Goal: Task Accomplishment & Management: Manage account settings

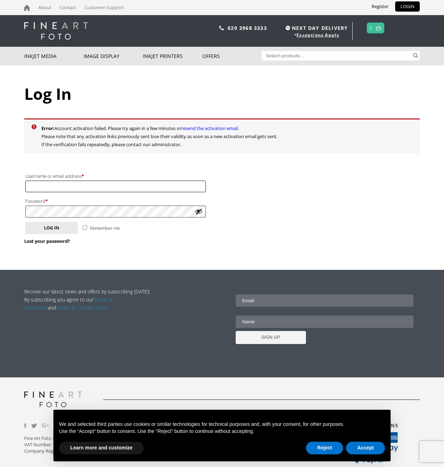
click at [80, 186] on input "Username or email address * Required" at bounding box center [115, 187] width 181 height 12
type input "[EMAIL_ADDRESS][DOMAIN_NAME]"
click at [48, 230] on button "Log in" at bounding box center [51, 228] width 53 height 12
click at [408, 7] on link "LOGIN" at bounding box center [407, 6] width 25 height 10
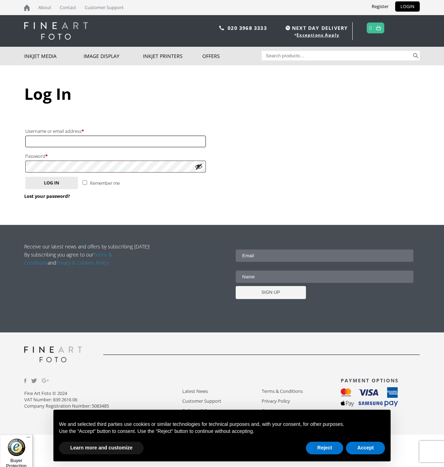
click at [69, 144] on input "Username or email address * Required" at bounding box center [115, 142] width 181 height 12
type input "[EMAIL_ADDRESS][DOMAIN_NAME]"
click at [196, 166] on button "Show password" at bounding box center [199, 167] width 8 height 8
click at [68, 182] on button "Log in" at bounding box center [51, 183] width 53 height 12
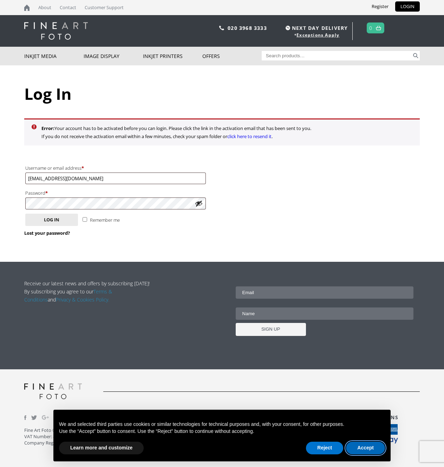
click at [370, 446] on button "Accept" at bounding box center [365, 448] width 39 height 13
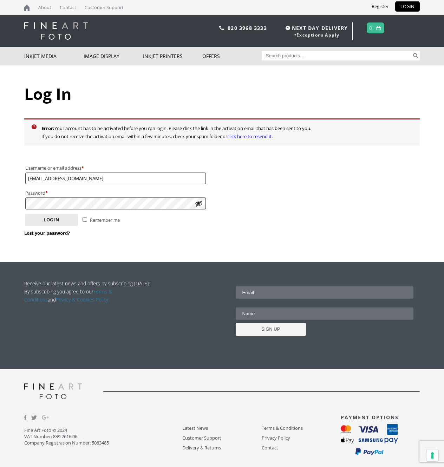
click at [252, 136] on link "click here to resend it" at bounding box center [249, 136] width 44 height 6
